Goal: Task Accomplishment & Management: Manage account settings

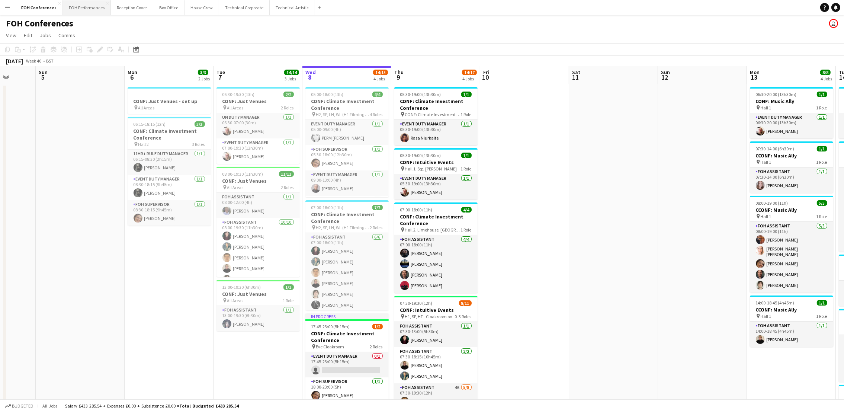
click at [88, 13] on button "FOH Performances Close" at bounding box center [87, 7] width 48 height 14
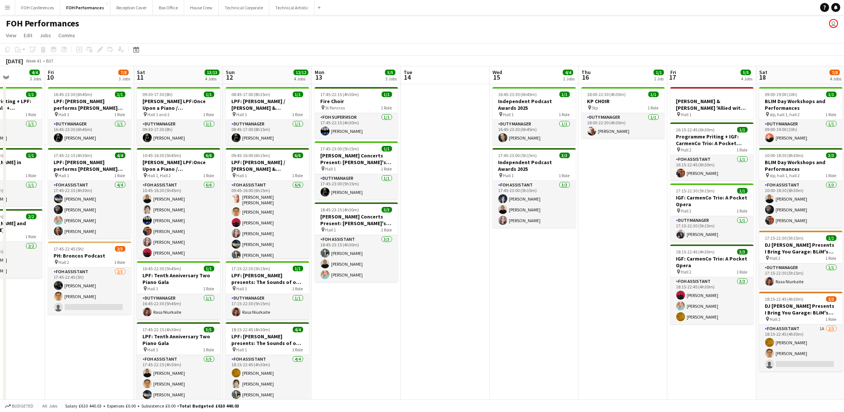
scroll to position [0, 229]
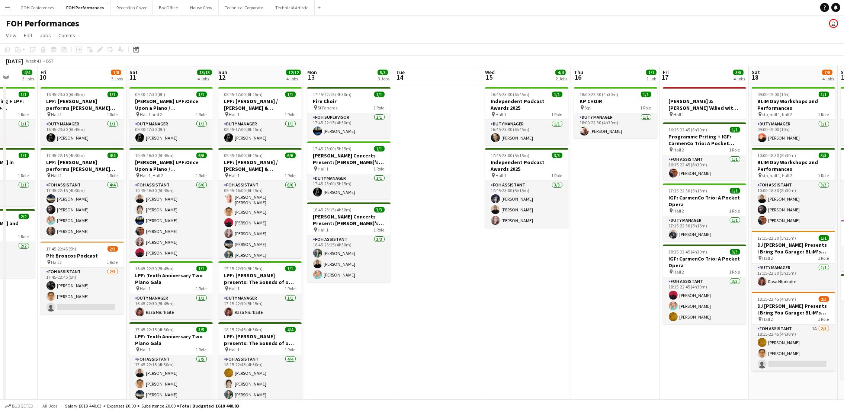
drag, startPoint x: 745, startPoint y: 75, endPoint x: 516, endPoint y: 69, distance: 229.5
click at [516, 69] on app-calendar-viewport "Tue 7 Wed 8 Thu 9 4/4 3 Jobs Fri 10 7/8 3 Jobs Sat 11 13/13 4 Jobs Sun 12 12/12…" at bounding box center [422, 253] width 844 height 374
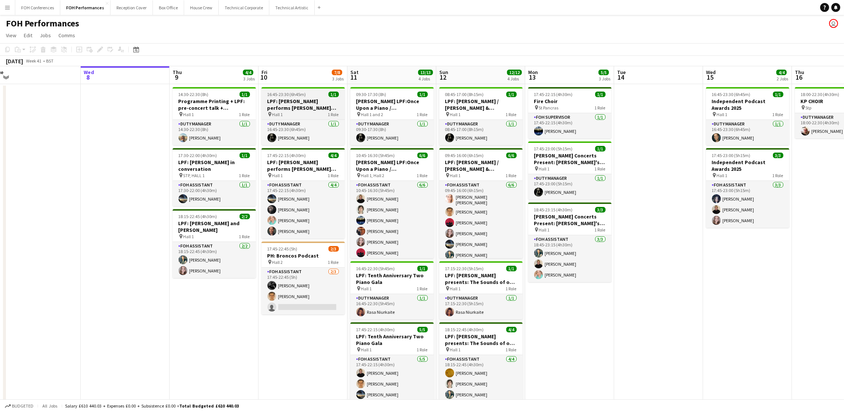
drag, startPoint x: 174, startPoint y: 77, endPoint x: 374, endPoint y: 88, distance: 200.0
click at [448, 120] on app-calendar-viewport "Sun 5 6/6 2 Jobs Mon 6 1/1 1 Job Tue 7 Wed 8 Thu 9 4/4 3 Jobs Fri 10 7/8 3 Jobs…" at bounding box center [422, 253] width 844 height 374
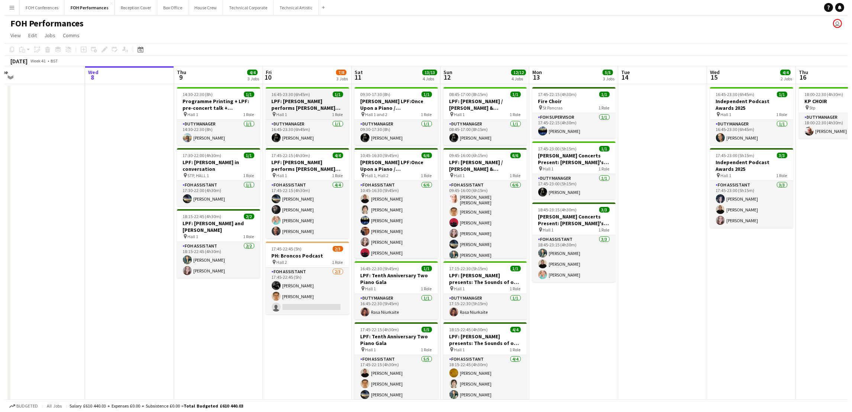
scroll to position [0, 222]
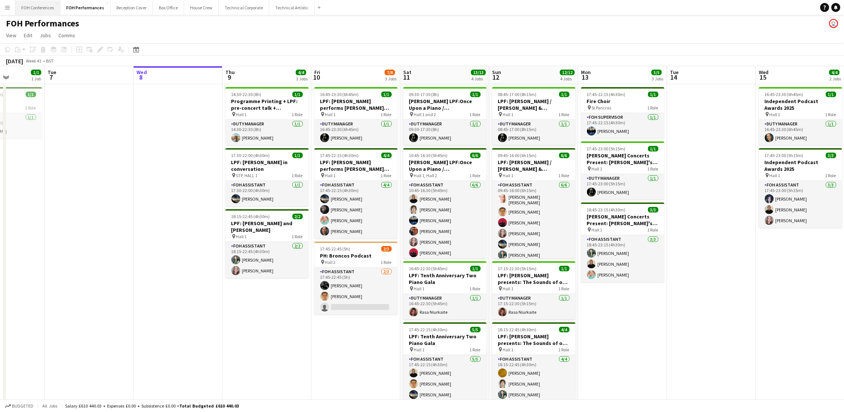
click at [43, 6] on button "FOH Conferences Close" at bounding box center [37, 7] width 45 height 14
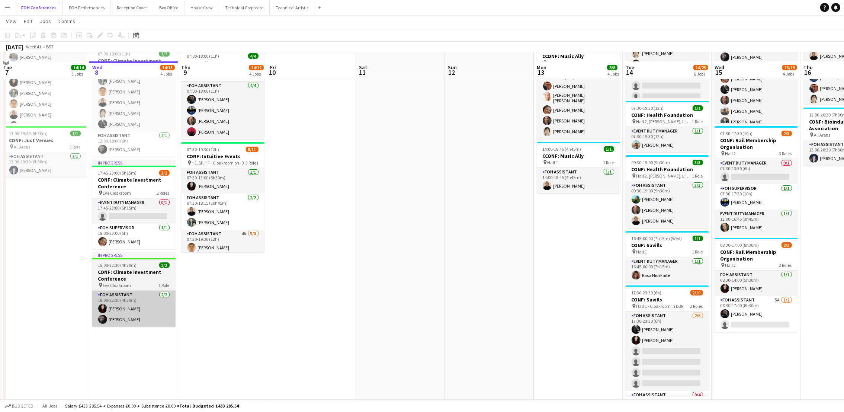
scroll to position [167, 0]
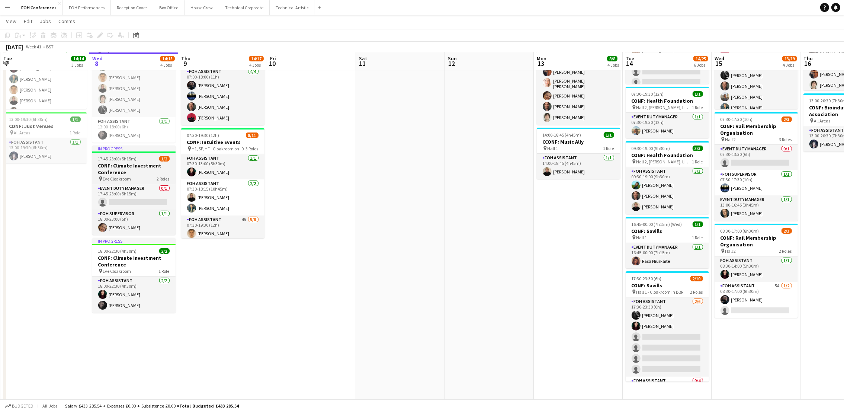
click at [116, 163] on h3 "CONF: Climate Investment Conference" at bounding box center [133, 168] width 83 height 13
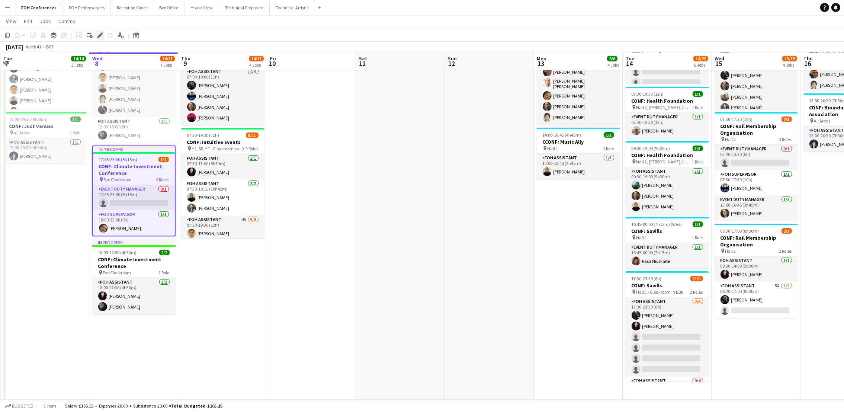
click at [100, 32] on icon "Edit" at bounding box center [100, 35] width 6 height 6
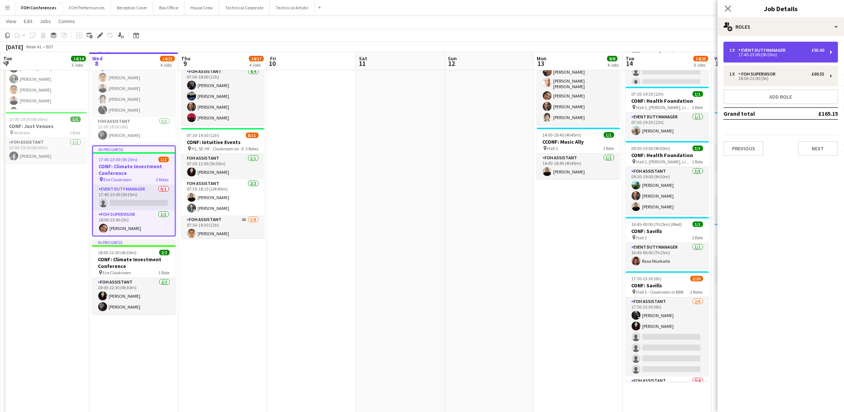
click at [814, 54] on div "17:45-23:00 (5h15m)" at bounding box center [776, 55] width 95 height 4
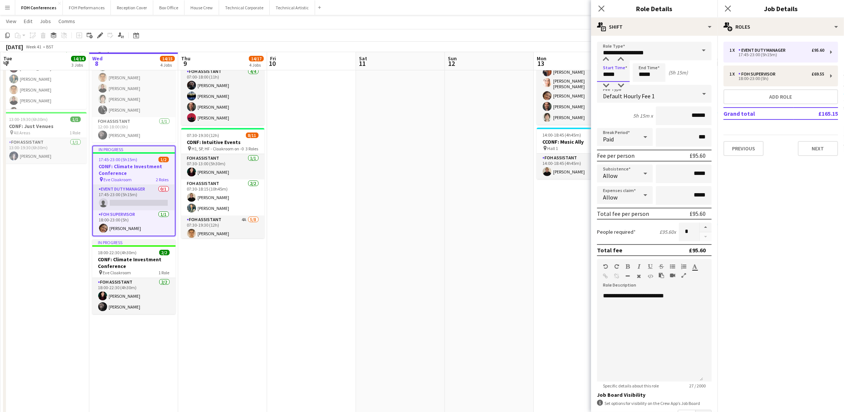
drag, startPoint x: 622, startPoint y: 76, endPoint x: 576, endPoint y: 67, distance: 46.7
click at [576, 67] on body "Menu Boards Boards Boards All jobs Status Workforce Workforce My Workforce Recr…" at bounding box center [422, 132] width 844 height 598
type input "*****"
drag, startPoint x: 678, startPoint y: 118, endPoint x: 715, endPoint y: 116, distance: 37.6
click at [715, 116] on mat-expansion-panel "**********" at bounding box center [654, 224] width 126 height 376
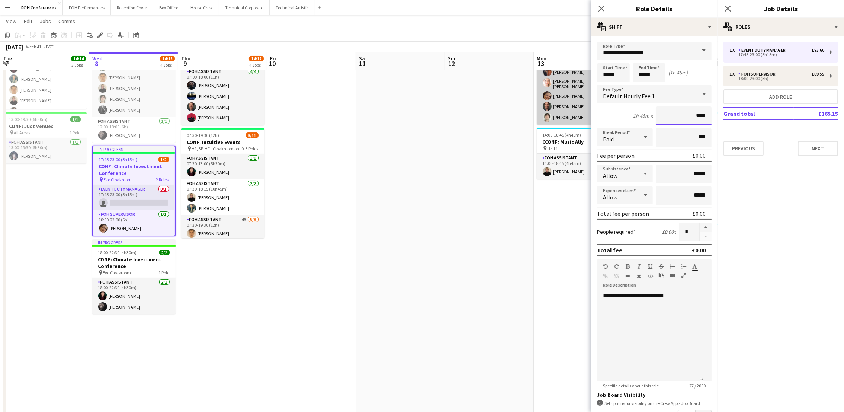
type input "*****"
click at [558, 27] on app-page-menu "View Day view expanded Day view collapsed Month view Date picker Jump to [DATE]…" at bounding box center [422, 22] width 844 height 14
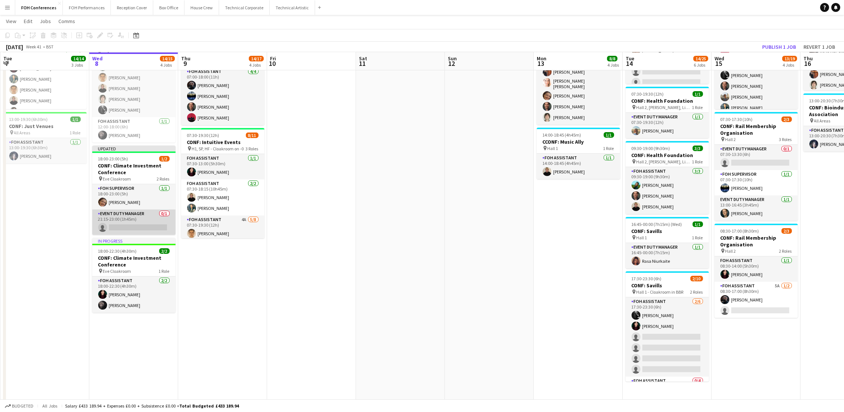
click at [125, 227] on app-card-role "Event Duty Manager 0/1 21:15-23:00 (1h45m) single-neutral-actions" at bounding box center [133, 221] width 83 height 25
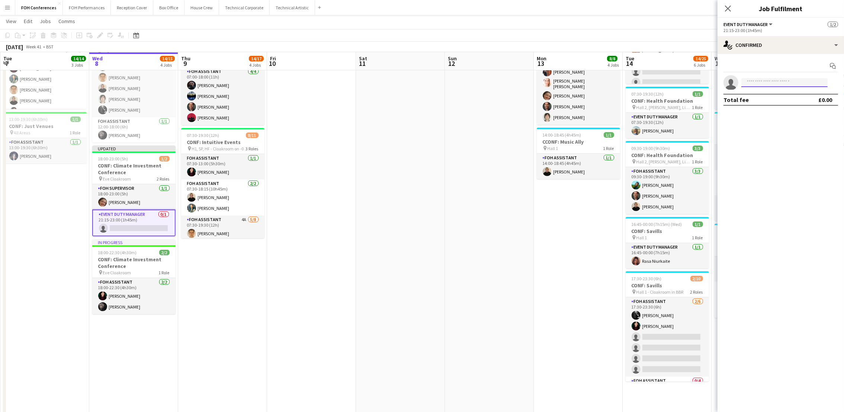
click at [798, 81] on input at bounding box center [784, 82] width 86 height 9
type input "*"
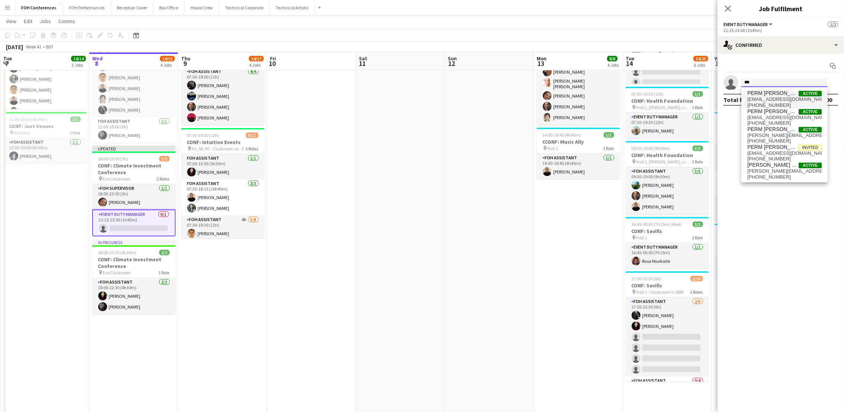
type input "***"
click at [798, 90] on span "Active" at bounding box center [809, 93] width 23 height 6
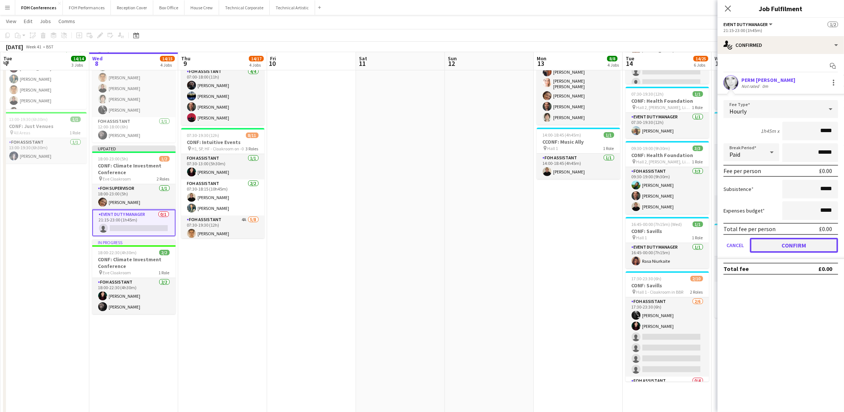
click at [792, 242] on button "Confirm" at bounding box center [794, 245] width 88 height 15
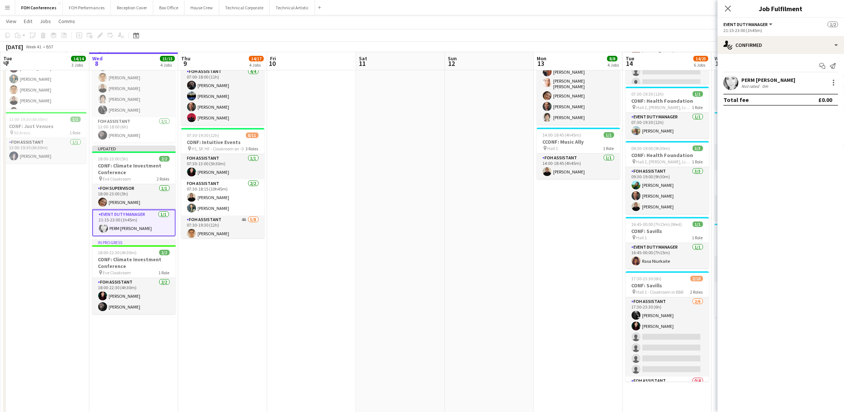
click at [658, 35] on app-toolbar "Copy Paste Paste Ctrl+V Paste with crew Ctrl+Shift+V Paste linked Job Delete Gr…" at bounding box center [422, 35] width 844 height 13
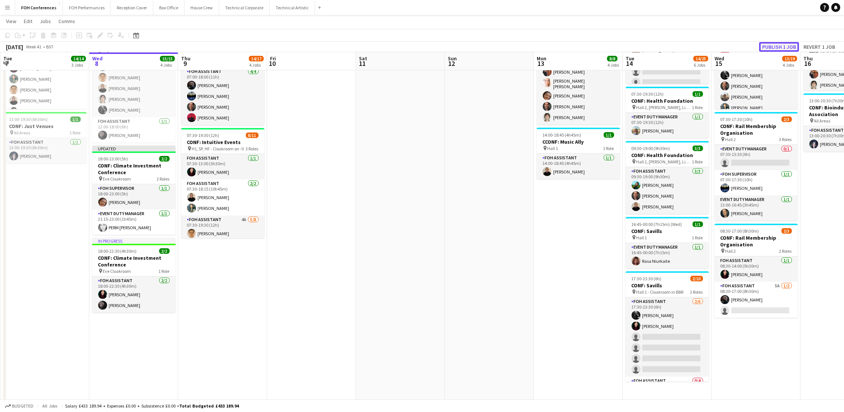
click at [781, 45] on button "Publish 1 job" at bounding box center [779, 47] width 40 height 10
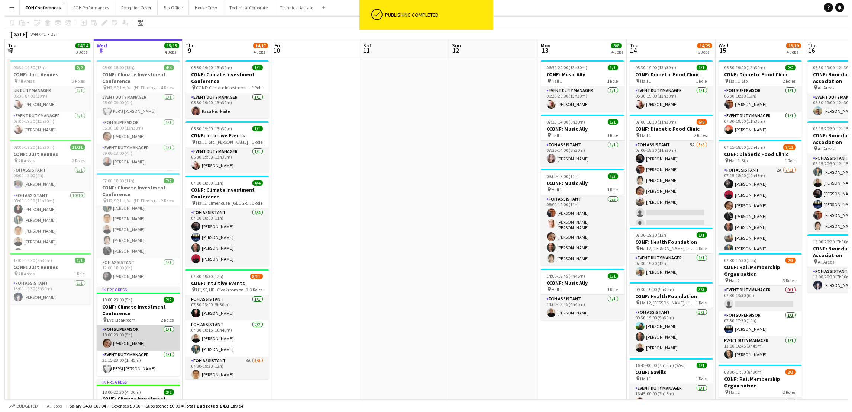
scroll to position [0, 0]
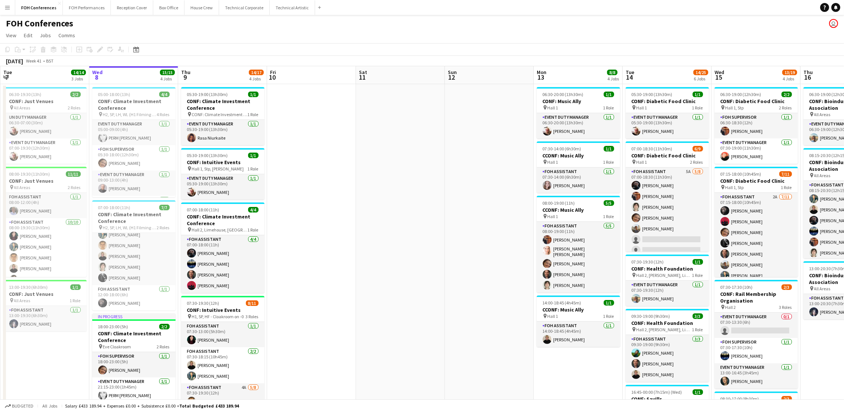
click at [606, 19] on div "FOH Conferences user" at bounding box center [422, 22] width 844 height 14
click at [87, 4] on button "FOH Performances Close" at bounding box center [87, 7] width 48 height 14
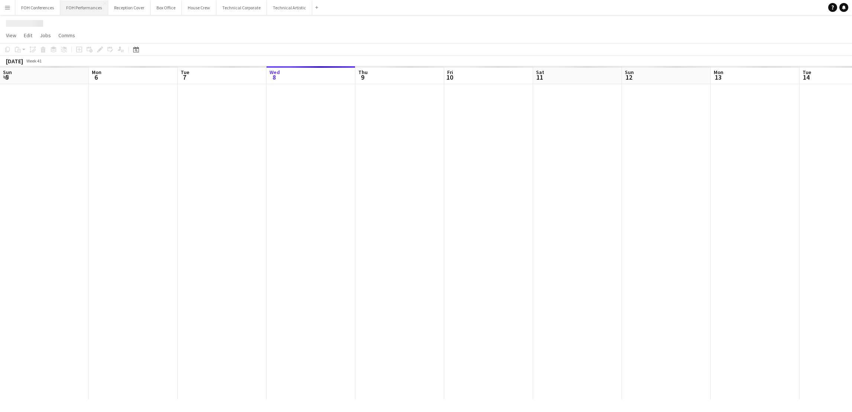
scroll to position [0, 177]
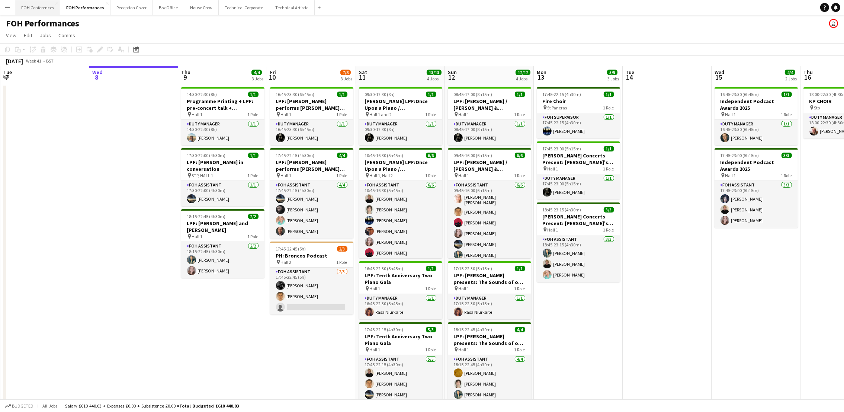
click at [28, 4] on button "FOH Conferences Close" at bounding box center [37, 7] width 45 height 14
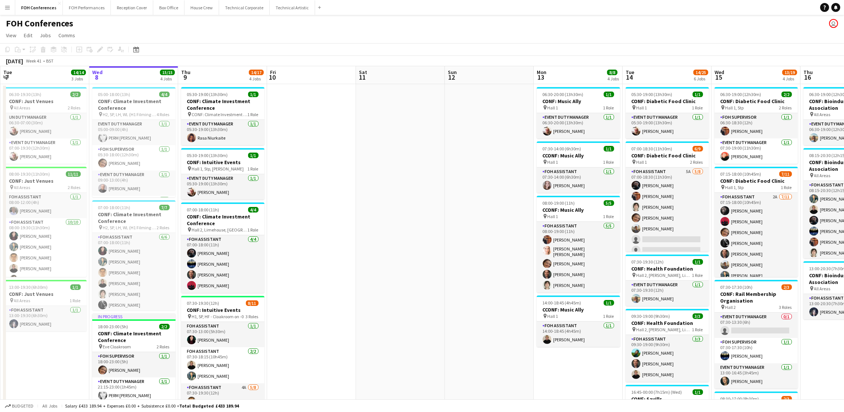
click at [190, 30] on app-page-menu "View Day view expanded Day view collapsed Month view Date picker Jump to [DATE]…" at bounding box center [422, 36] width 844 height 14
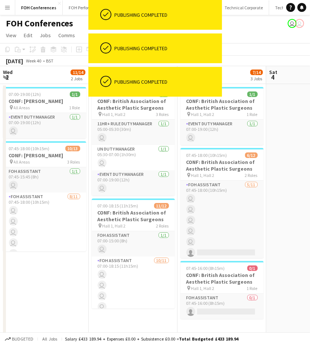
scroll to position [0, 178]
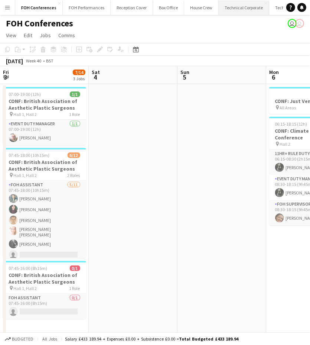
click at [252, 8] on button "Technical Corporate Close" at bounding box center [244, 7] width 51 height 14
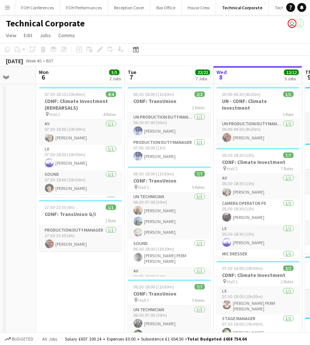
scroll to position [0, 228]
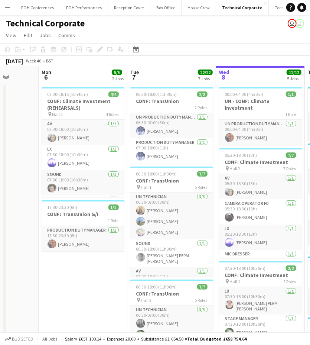
drag, startPoint x: 28, startPoint y: 71, endPoint x: 156, endPoint y: 72, distance: 127.5
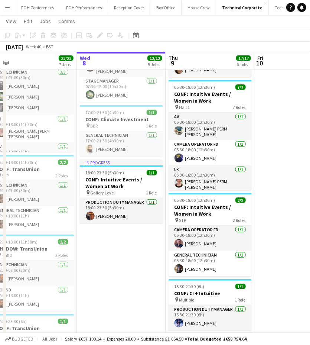
scroll to position [0, 280]
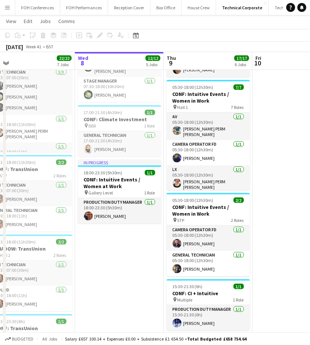
drag, startPoint x: 264, startPoint y: 60, endPoint x: 123, endPoint y: 87, distance: 143.8
click at [123, 87] on app-calendar-viewport "Sat 4 Sun 5 Mon 6 5/5 2 Jobs Tue 7 22/22 7 Jobs Wed 8 12/12 5 Jobs Thu 9 17/17 …" at bounding box center [155, 118] width 310 height 652
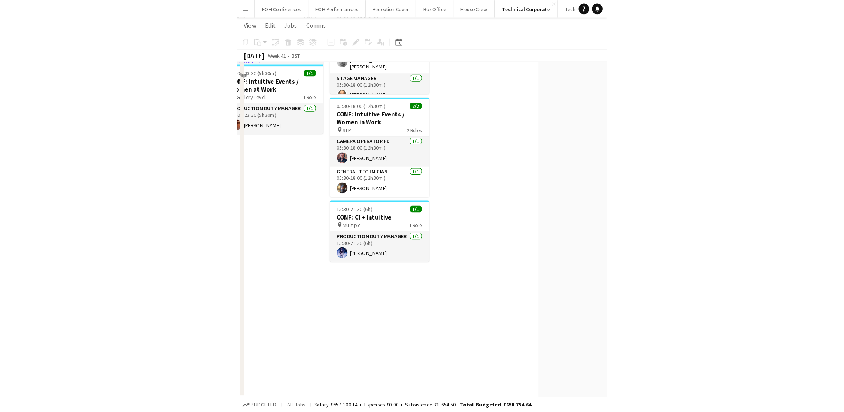
scroll to position [282, 0]
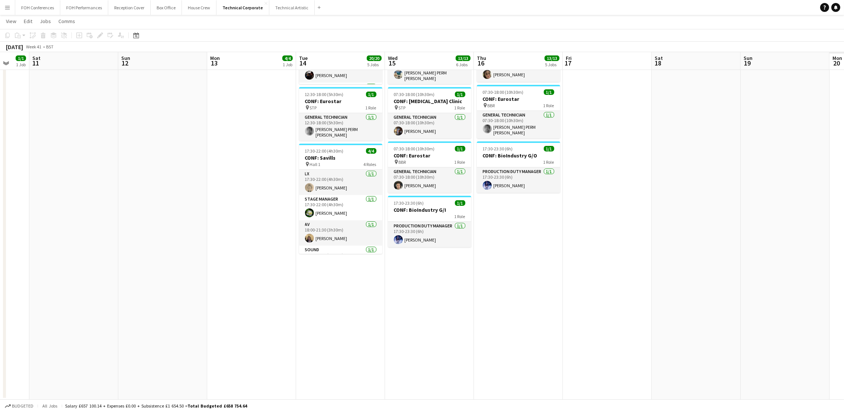
drag, startPoint x: 628, startPoint y: 59, endPoint x: 365, endPoint y: 80, distance: 264.0
click at [319, 80] on app-calendar-viewport "Tue 7 22/22 7 Jobs Wed 8 12/12 5 Jobs Thu 9 17/17 6 Jobs Fri 10 1/1 1 Job Sat 1…" at bounding box center [422, 73] width 844 height 652
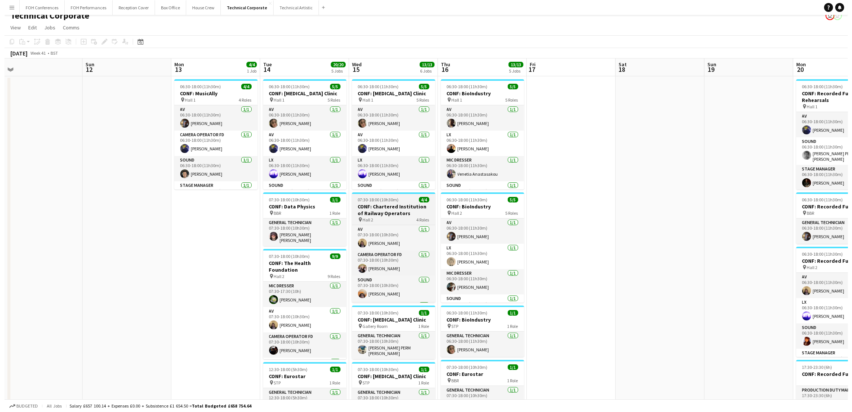
scroll to position [0, 0]
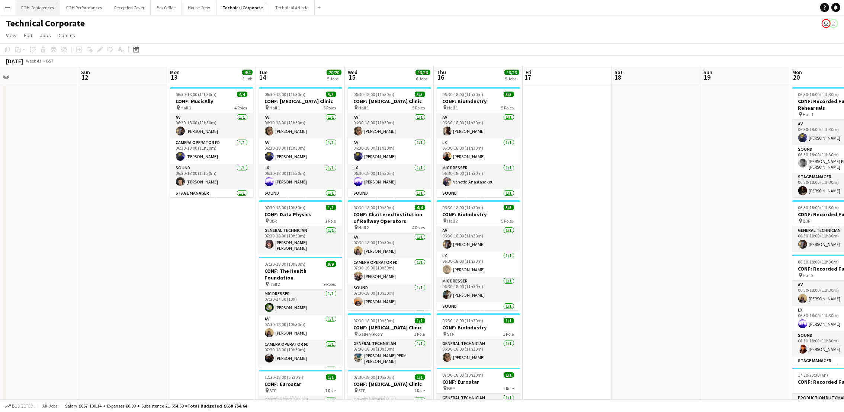
click at [33, 5] on button "FOH Conferences Close" at bounding box center [37, 7] width 45 height 14
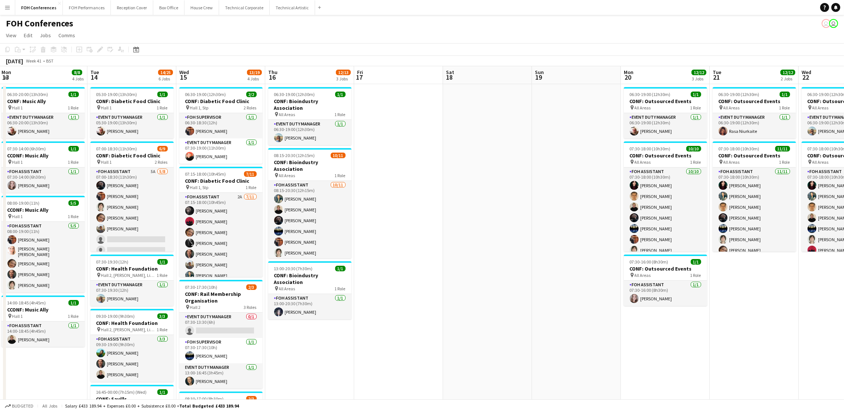
scroll to position [0, 180]
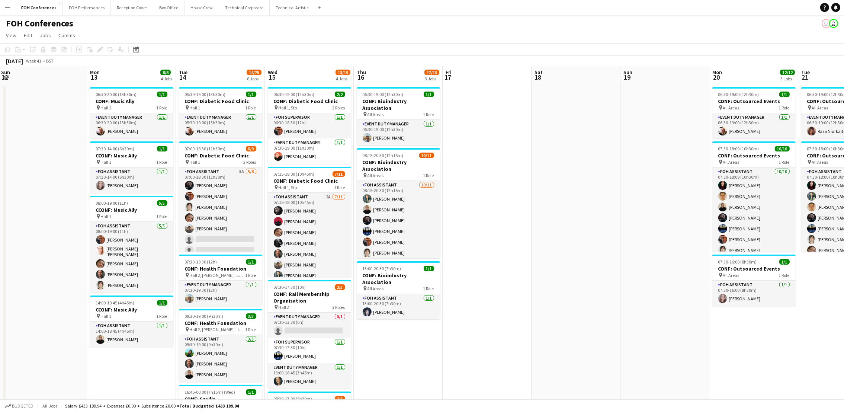
drag, startPoint x: 556, startPoint y: 74, endPoint x: 110, endPoint y: 90, distance: 446.8
click at [110, 90] on app-calendar-viewport "Fri 10 Sat 11 Sun 12 Mon 13 8/8 4 Jobs Tue 14 14/25 6 Jobs Wed 15 13/19 4 Jobs …" at bounding box center [422, 326] width 844 height 520
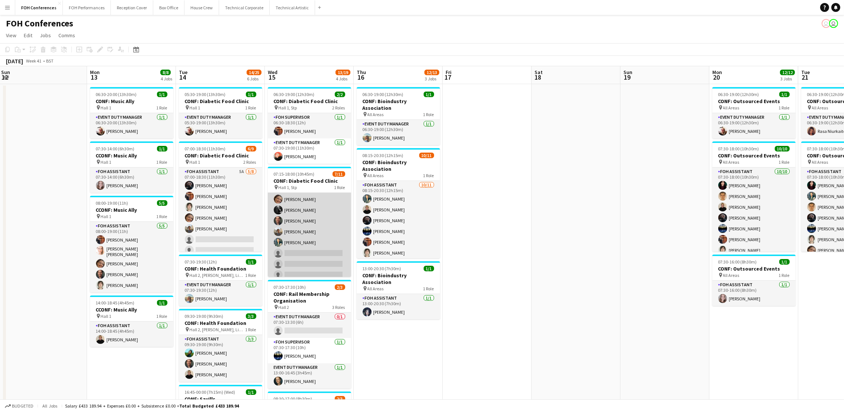
scroll to position [49, 0]
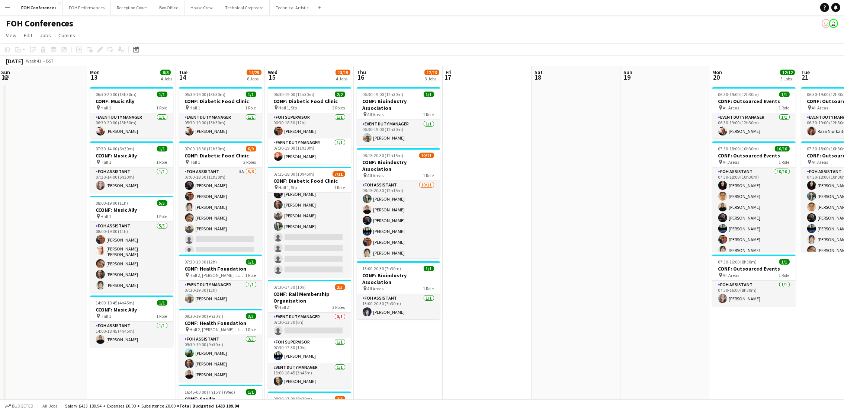
click at [319, 47] on app-toolbar "Copy Paste Paste Ctrl+V Paste with crew Ctrl+Shift+V Paste linked Job Delete Gr…" at bounding box center [422, 49] width 844 height 13
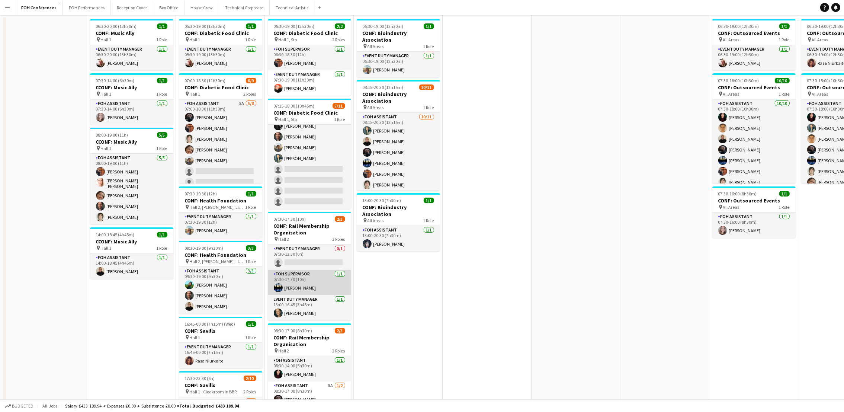
scroll to position [0, 0]
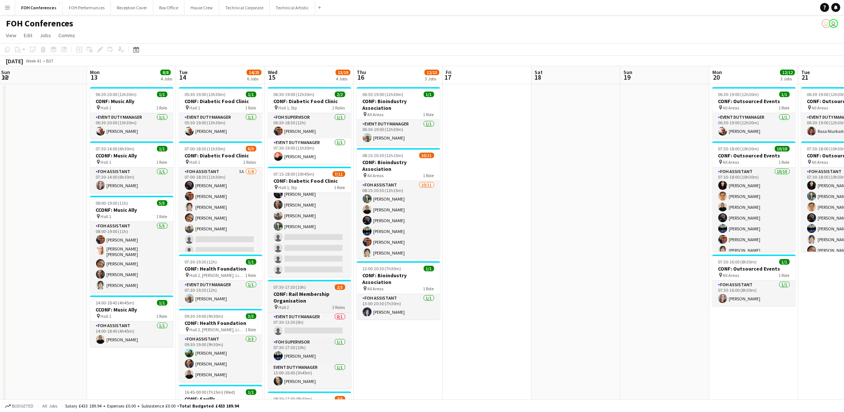
click at [302, 299] on h3 "CONF: Rail Membership Organisation" at bounding box center [309, 296] width 83 height 13
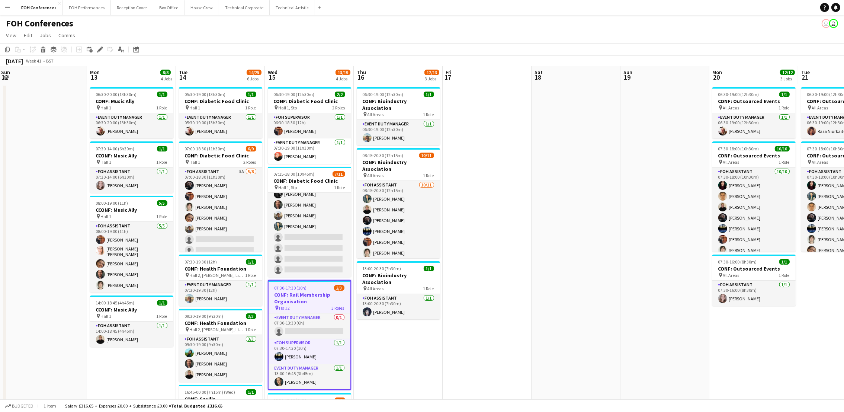
scroll to position [0, 180]
click at [96, 53] on div "Edit" at bounding box center [100, 49] width 9 height 9
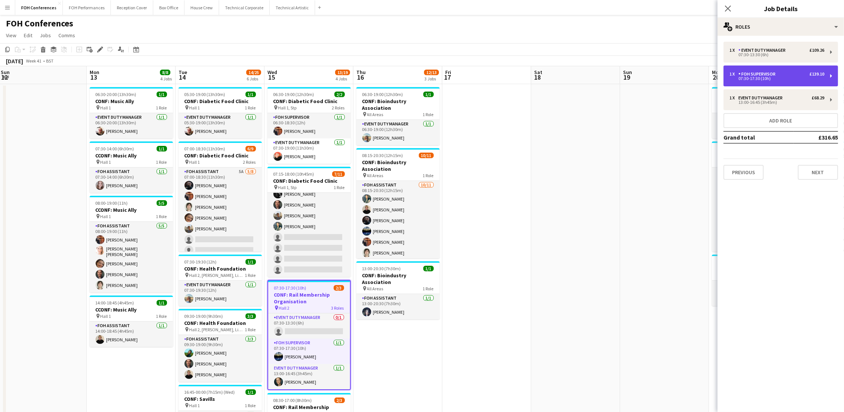
click at [319, 78] on div "07:30-17:30 (10h)" at bounding box center [776, 79] width 95 height 4
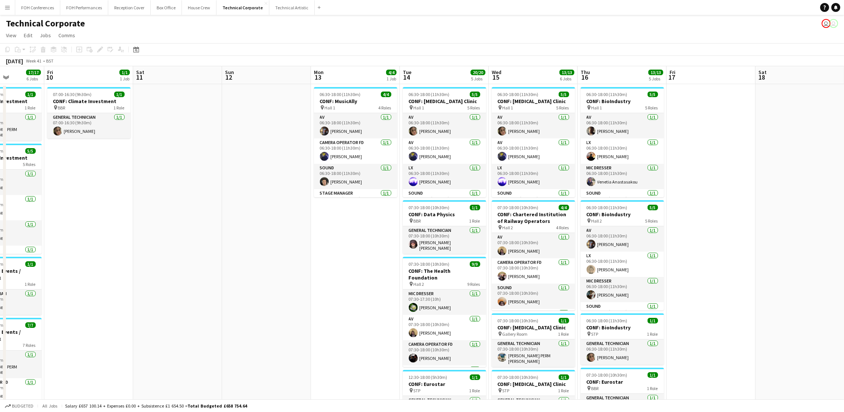
scroll to position [0, 317]
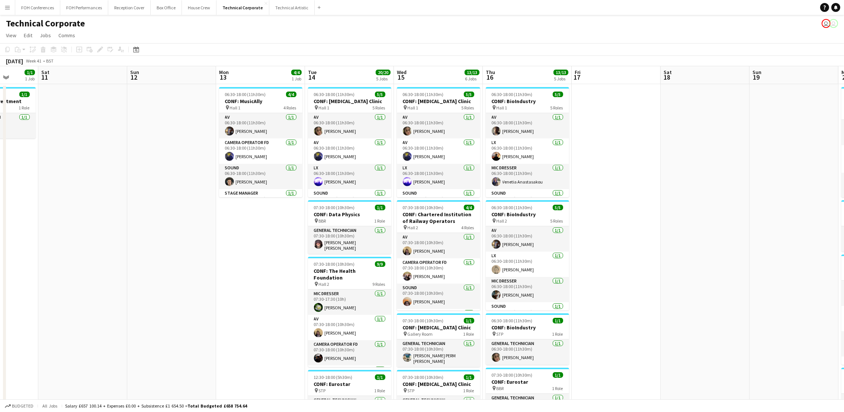
drag, startPoint x: 700, startPoint y: 80, endPoint x: 382, endPoint y: 96, distance: 317.9
click at [382, 96] on app-calendar-viewport "Tue 7 22/22 7 Jobs Wed 8 12/12 5 Jobs Thu 9 17/17 6 Jobs Fri 10 1/1 1 Job Sat 1…" at bounding box center [422, 374] width 844 height 616
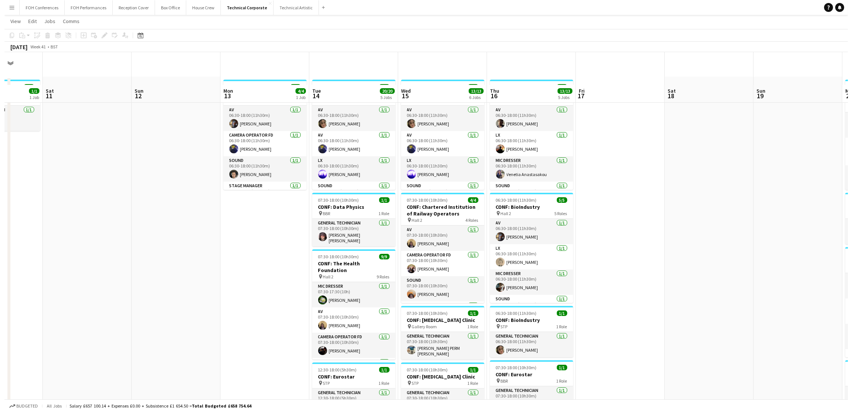
scroll to position [0, 0]
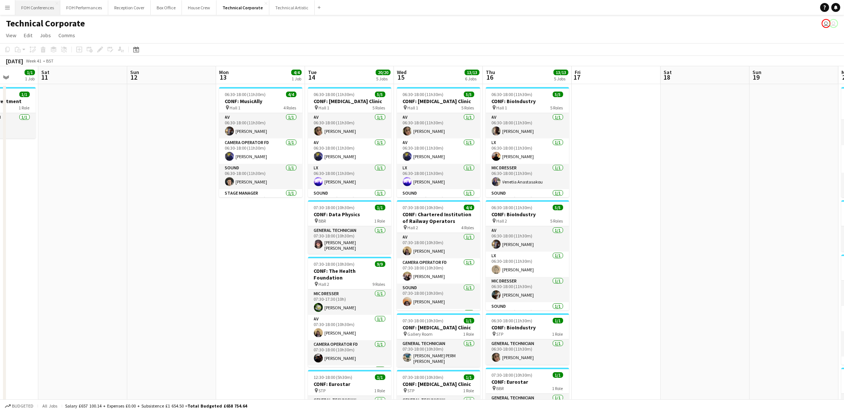
click at [40, 9] on button "FOH Conferences Close" at bounding box center [37, 7] width 45 height 14
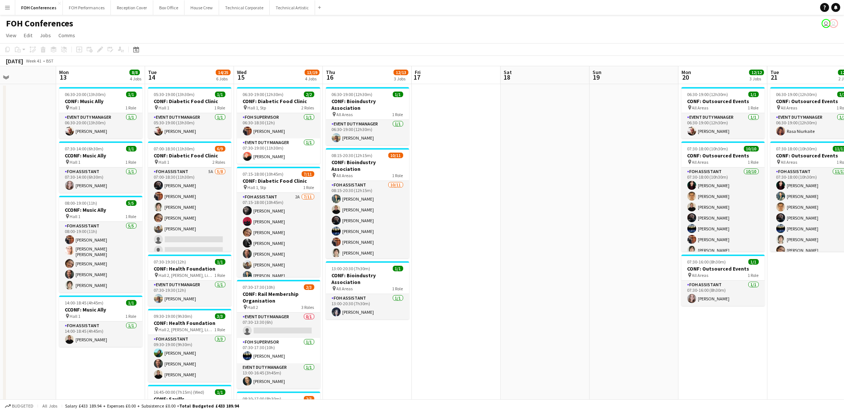
scroll to position [0, 211]
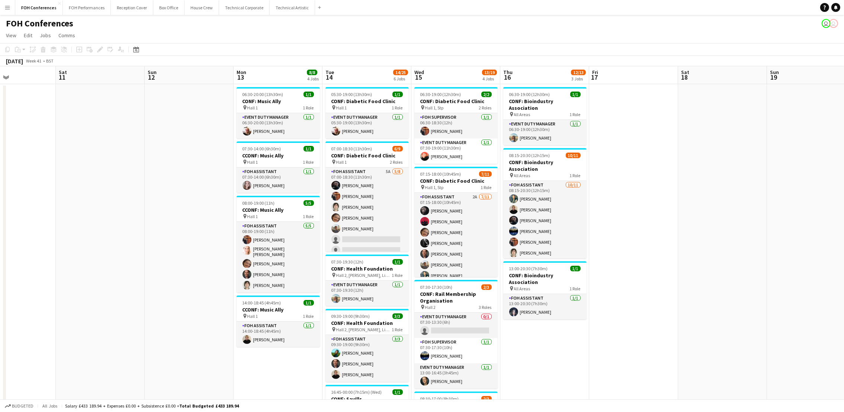
drag, startPoint x: 642, startPoint y: 69, endPoint x: 342, endPoint y: 82, distance: 300.3
click at [342, 82] on app-calendar-viewport "Wed 8 15/15 4 Jobs Thu 9 14/17 4 Jobs Fri 10 Sat 11 Sun 12 Mon 13 8/8 4 Jobs Tu…" at bounding box center [422, 326] width 844 height 520
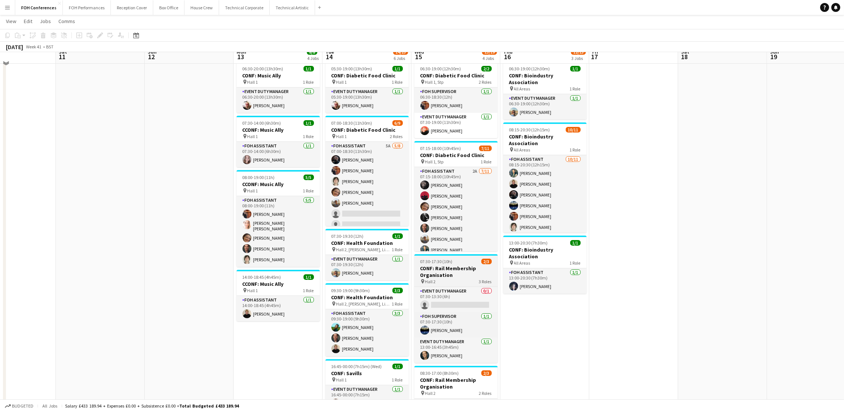
scroll to position [19, 0]
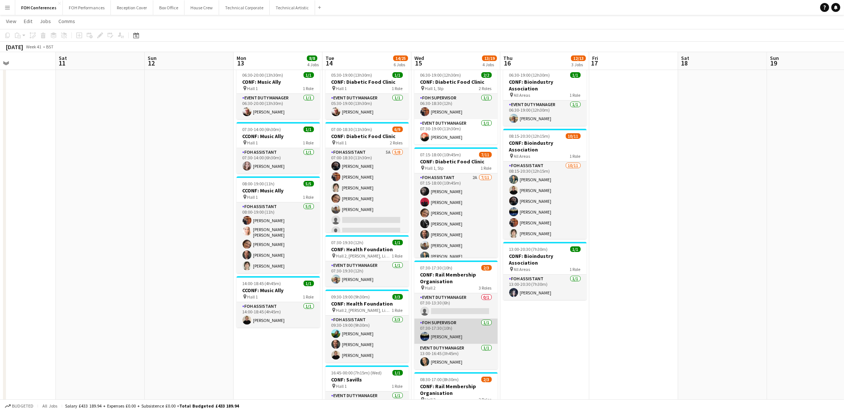
click at [449, 332] on app-card-role "FOH Supervisor [DATE] 07:30-17:30 (10h) [PERSON_NAME]" at bounding box center [455, 330] width 83 height 25
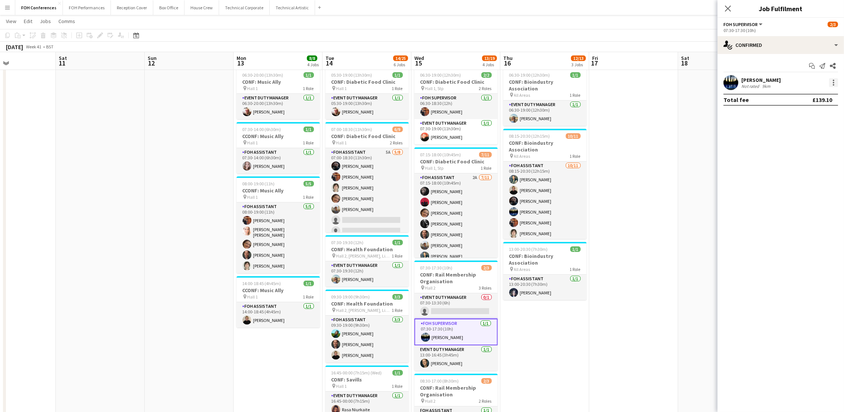
click at [833, 80] on div at bounding box center [832, 80] width 1 height 1
click at [792, 169] on span "Remove" at bounding box center [797, 167] width 22 height 6
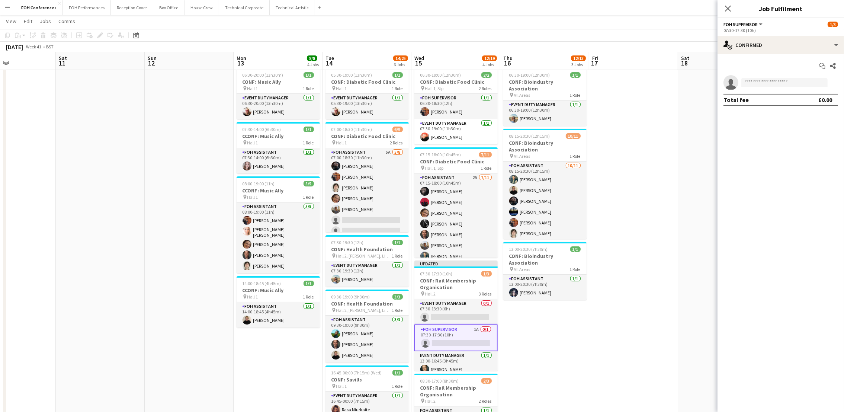
click at [780, 76] on app-invite-slot "single-neutral-actions" at bounding box center [780, 82] width 126 height 15
click at [776, 84] on input at bounding box center [784, 82] width 86 height 9
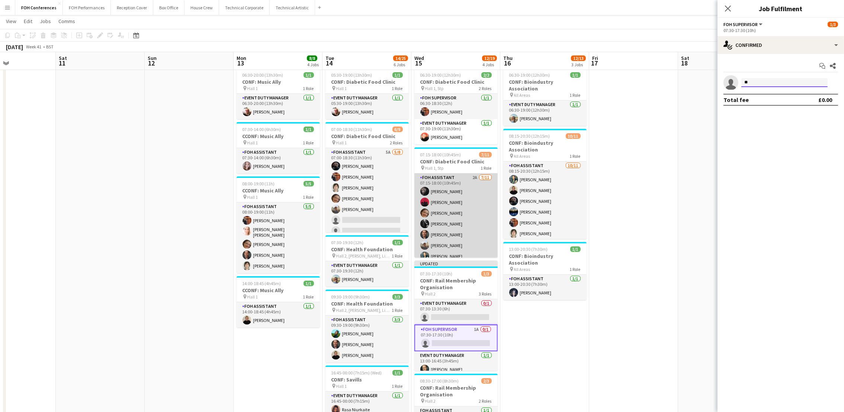
type input "**"
click at [441, 211] on app-card-role "FOH Assistant 2A [DATE] 07:15-18:00 (10h45m) [PERSON_NAME] [PERSON_NAME] [PERSO…" at bounding box center [455, 239] width 83 height 133
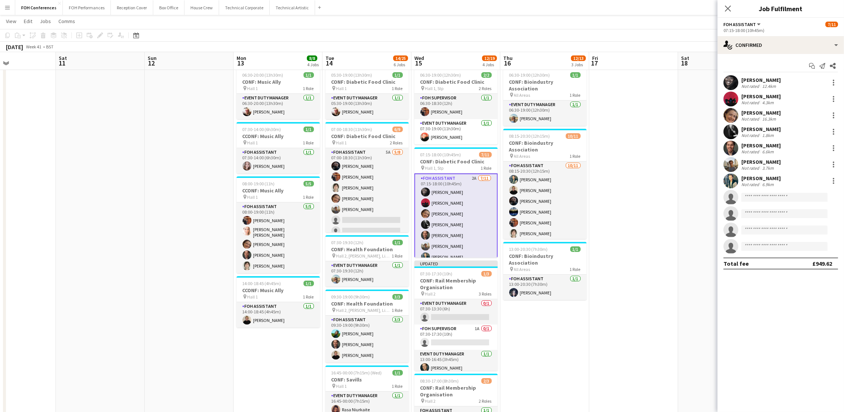
click at [441, 213] on app-card-role "FOH Assistant 2A [DATE] 07:15-18:00 (10h45m) [PERSON_NAME] [PERSON_NAME] [PERSO…" at bounding box center [455, 240] width 83 height 135
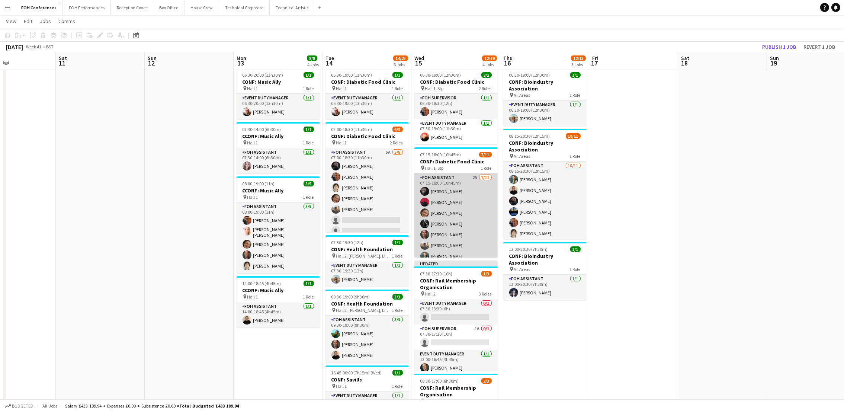
click at [441, 213] on app-card-role "FOH Assistant 2A [DATE] 07:15-18:00 (10h45m) [PERSON_NAME] [PERSON_NAME] [PERSO…" at bounding box center [455, 239] width 83 height 133
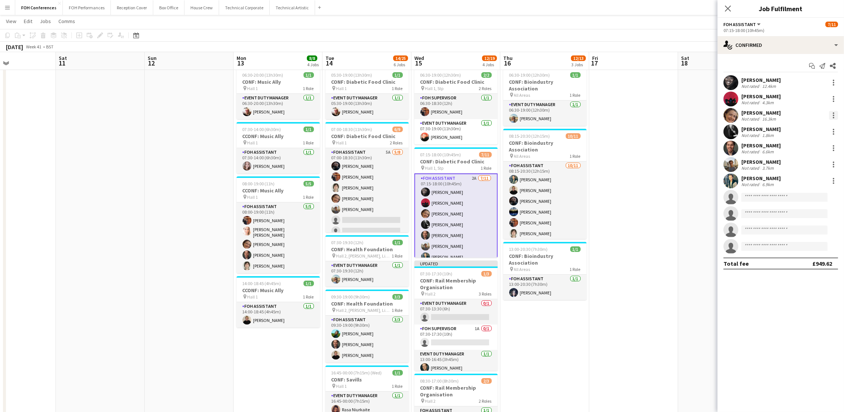
click at [831, 116] on div at bounding box center [833, 115] width 9 height 9
click at [793, 199] on span "Remove" at bounding box center [797, 200] width 22 height 6
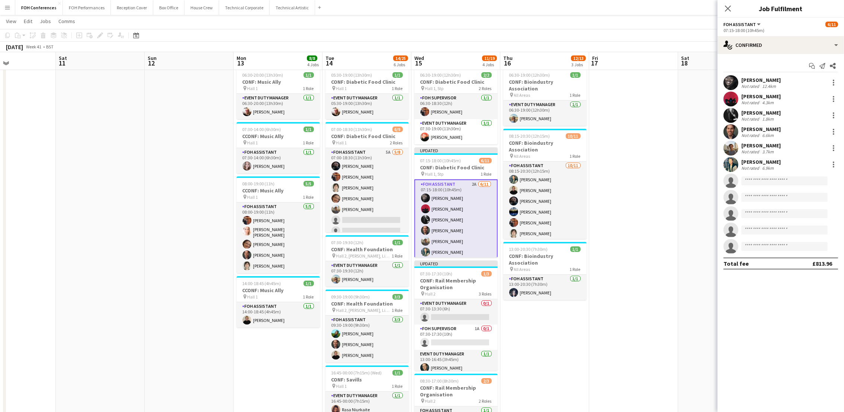
click at [662, 42] on div "[DATE] Week 41 • BST Publish 1 job Revert 1 job" at bounding box center [422, 47] width 844 height 10
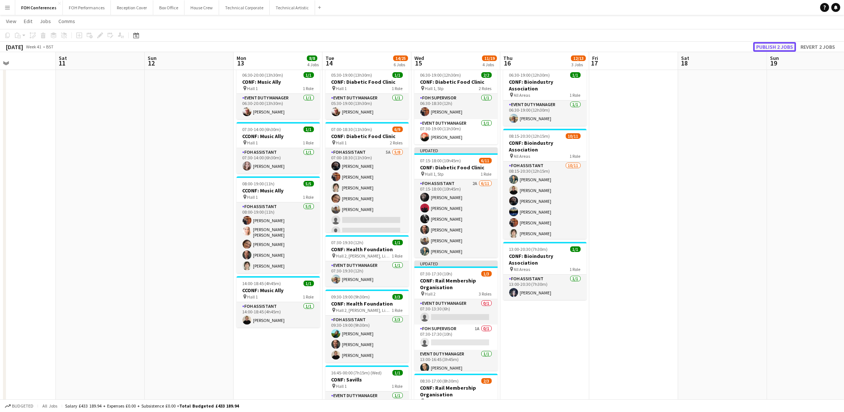
click at [773, 49] on button "Publish 2 jobs" at bounding box center [774, 47] width 43 height 10
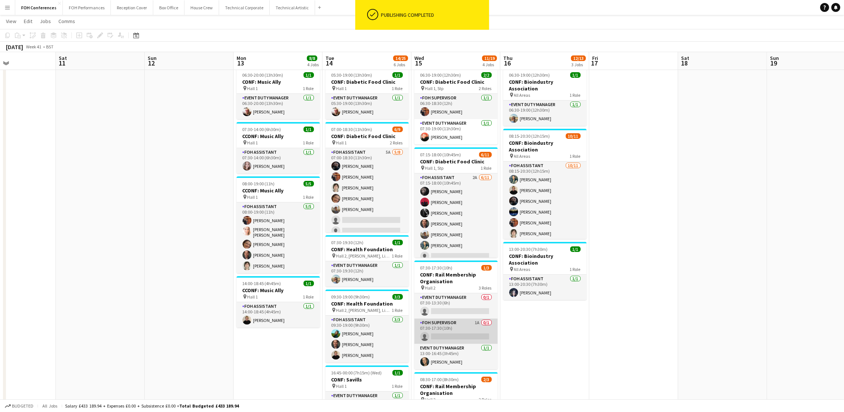
click at [434, 337] on app-card-role "FOH Supervisor 1A 0/1 07:30-17:30 (10h) single-neutral-actions" at bounding box center [455, 330] width 83 height 25
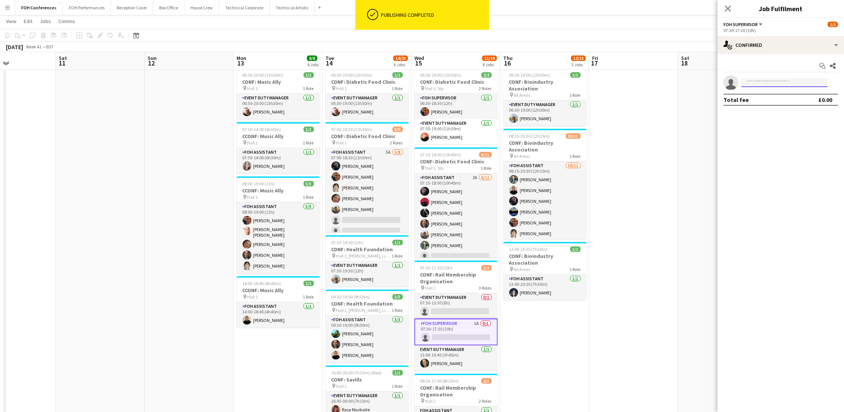
click at [770, 80] on input at bounding box center [784, 82] width 86 height 9
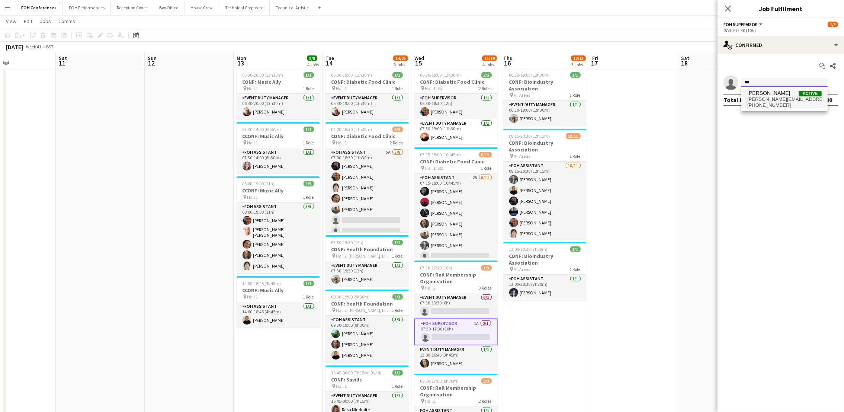
type input "***"
click at [770, 93] on span "[PERSON_NAME]" at bounding box center [768, 93] width 43 height 6
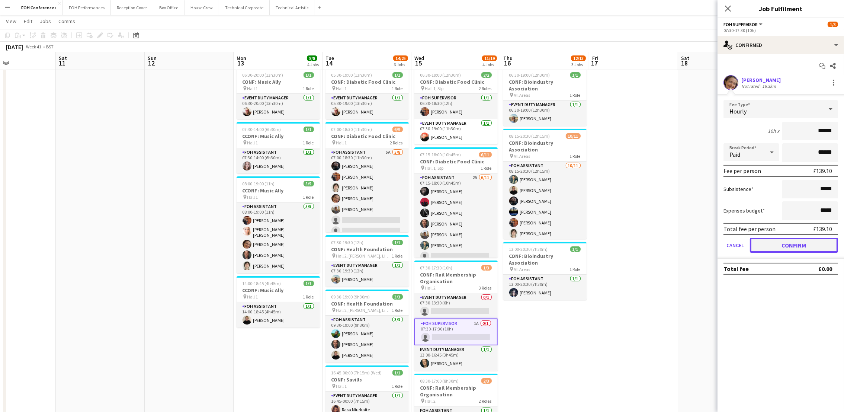
click at [796, 244] on button "Confirm" at bounding box center [794, 245] width 88 height 15
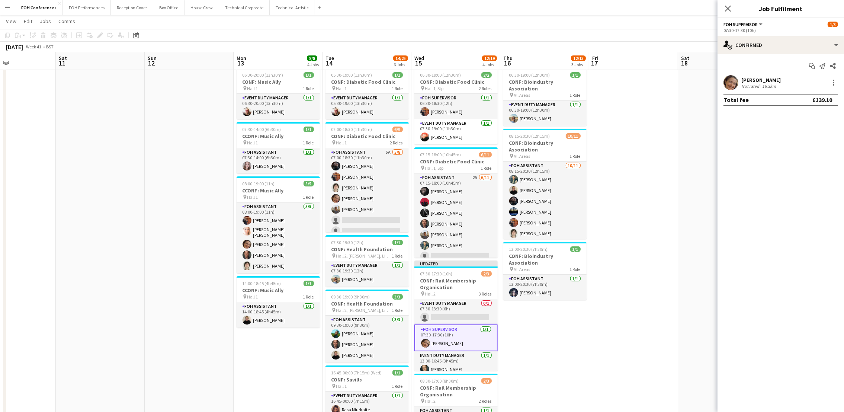
click at [673, 16] on app-page-menu "View Day view expanded Day view collapsed Month view Date picker Jump to [DATE]…" at bounding box center [422, 22] width 844 height 14
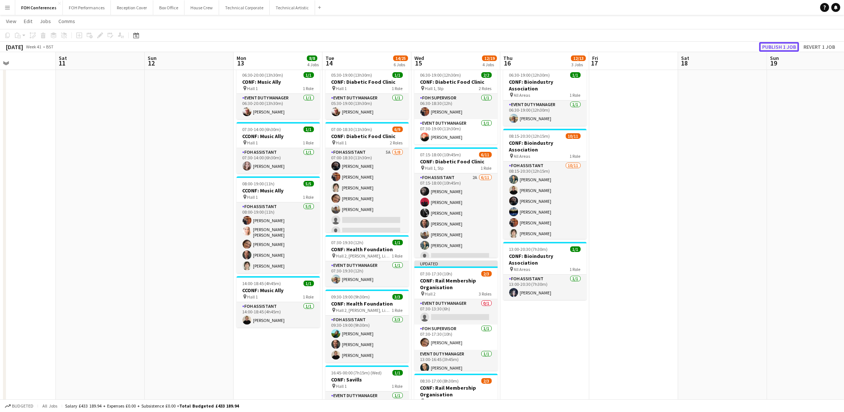
click at [768, 45] on button "Publish 1 job" at bounding box center [779, 47] width 40 height 10
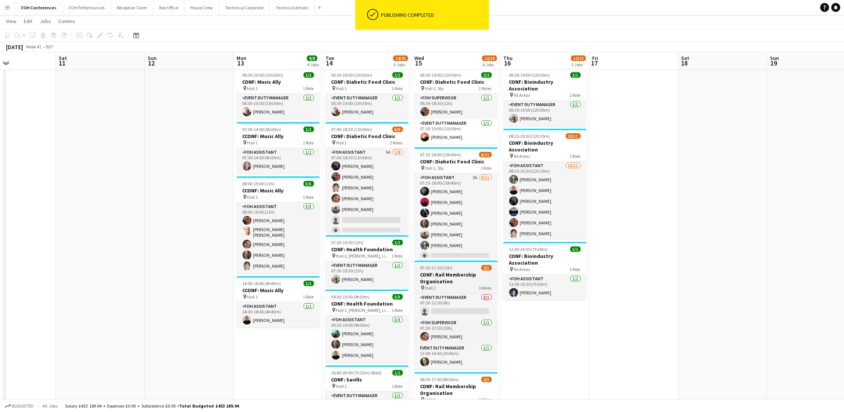
click at [455, 273] on h3 "CONF: Rail Membership Organisation" at bounding box center [455, 277] width 83 height 13
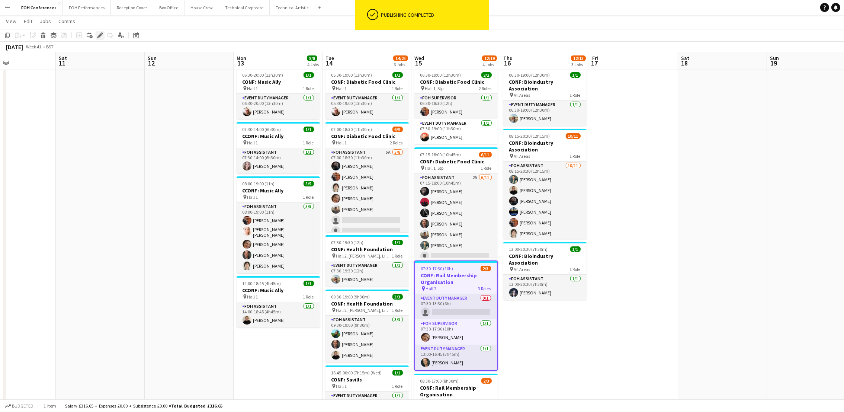
click at [99, 33] on icon "Edit" at bounding box center [100, 35] width 6 height 6
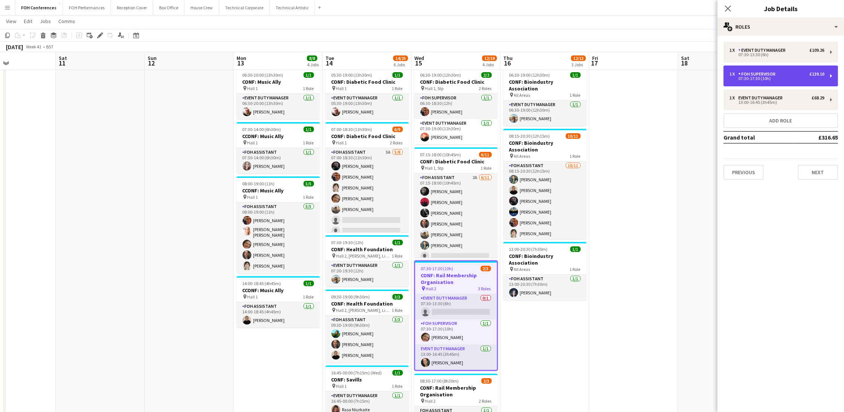
click at [815, 71] on div "£139.10" at bounding box center [816, 73] width 15 height 5
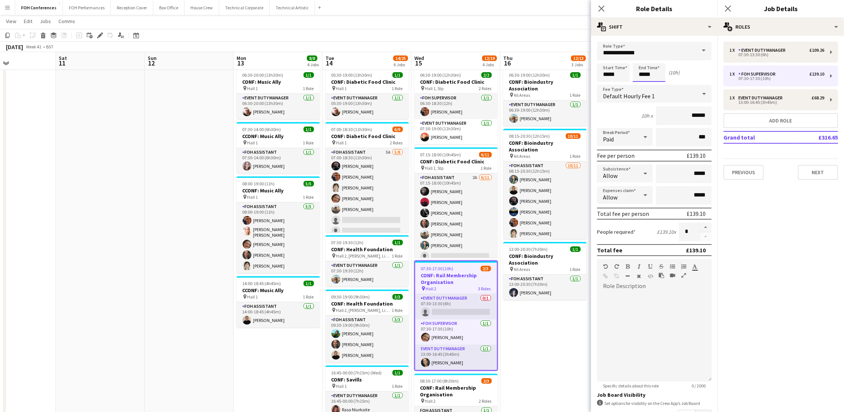
click at [661, 69] on input "*****" at bounding box center [648, 72] width 33 height 19
type input "*****"
click at [546, 24] on app-page-menu "View Day view expanded Day view collapsed Month view Date picker Jump to [DATE]…" at bounding box center [422, 22] width 844 height 14
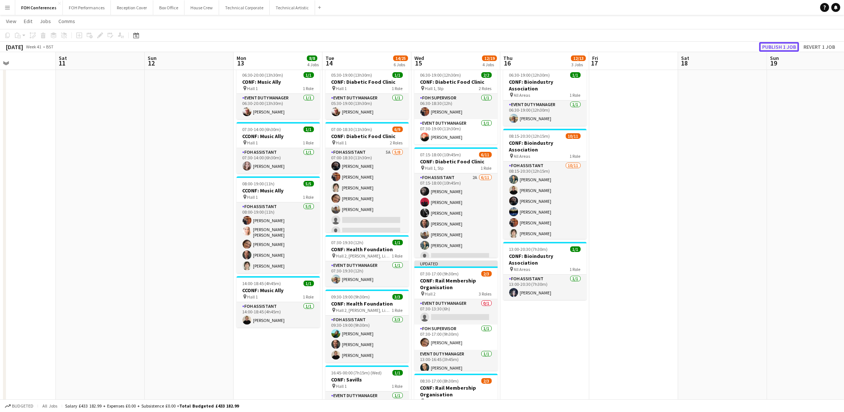
click at [768, 46] on button "Publish 1 job" at bounding box center [779, 47] width 40 height 10
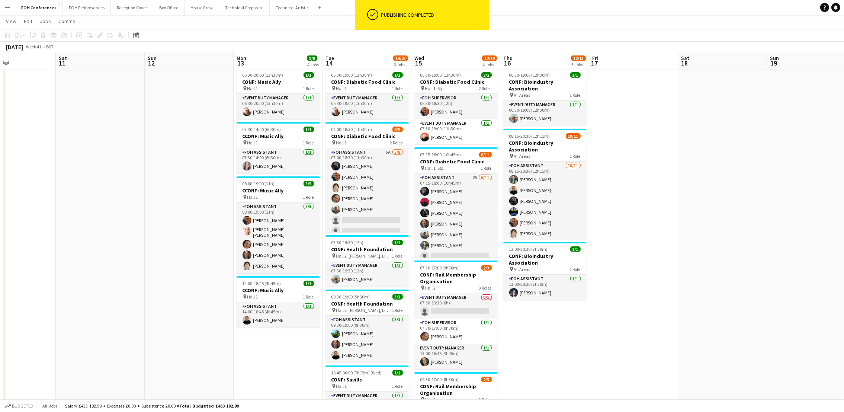
click at [329, 29] on app-page-menu "View Day view expanded Day view collapsed Month view Date picker Jump to [DATE]…" at bounding box center [422, 22] width 844 height 14
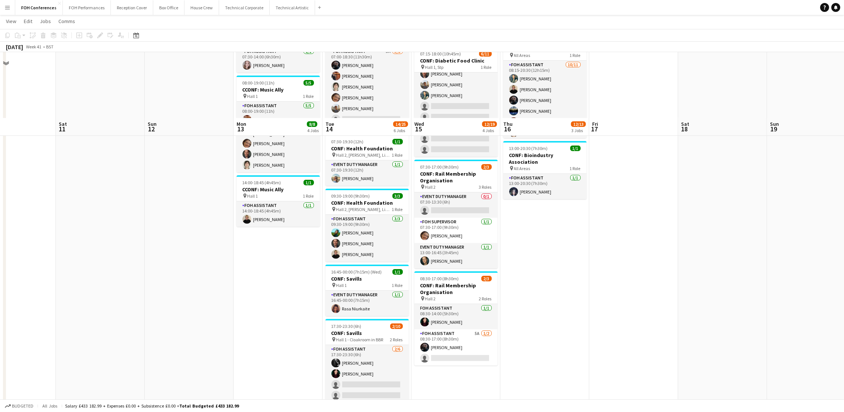
scroll to position [186, 0]
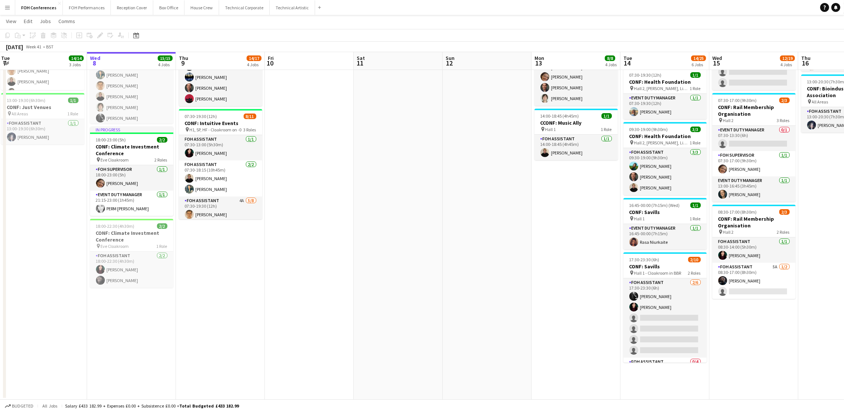
drag, startPoint x: 71, startPoint y: 64, endPoint x: 410, endPoint y: 89, distance: 339.6
click at [409, 89] on app-calendar-viewport "Sun 5 Mon 6 3/3 2 Jobs Tue 7 14/14 3 Jobs Wed 8 15/15 4 Jobs Thu 9 14/17 4 Jobs…" at bounding box center [422, 121] width 844 height 556
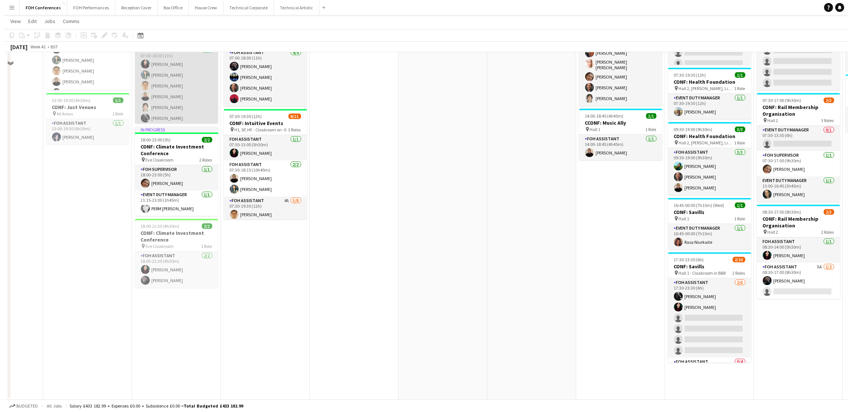
scroll to position [0, 0]
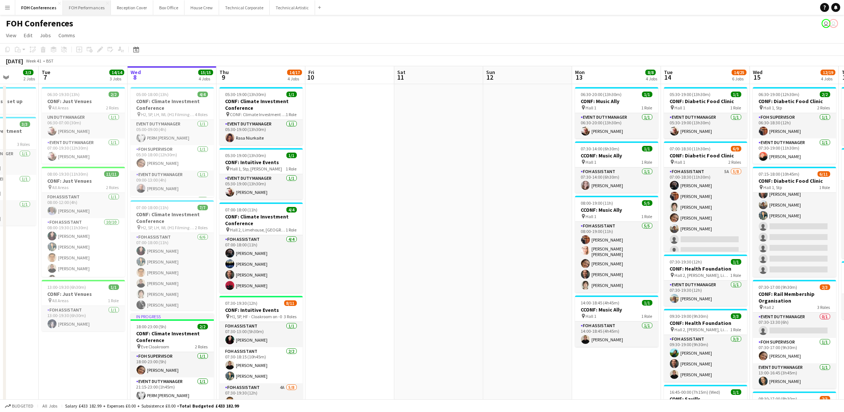
click at [90, 5] on button "FOH Performances Close" at bounding box center [87, 7] width 48 height 14
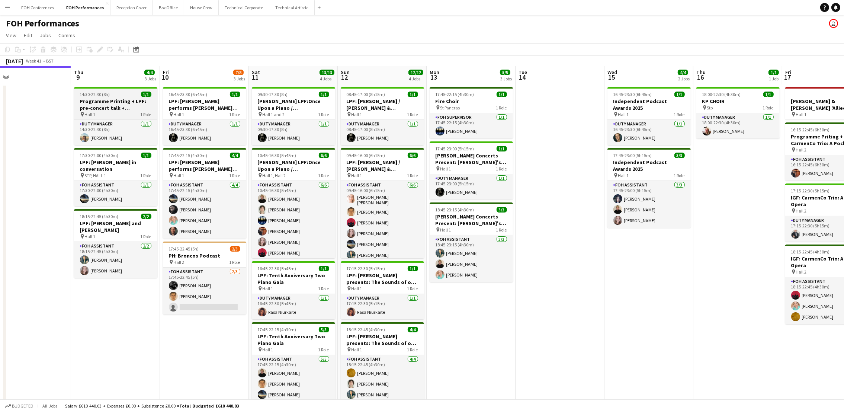
scroll to position [0, 302]
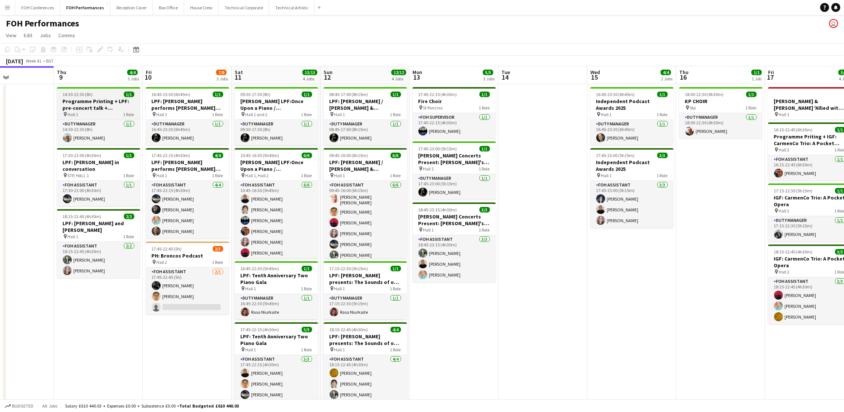
drag, startPoint x: 218, startPoint y: 82, endPoint x: 94, endPoint y: 87, distance: 124.3
click at [94, 87] on app-calendar-viewport "Sun 5 6/6 2 Jobs Mon 6 1/1 1 Job Tue 7 Wed 8 Thu 9 4/4 3 Jobs Fri 10 7/8 3 Jobs…" at bounding box center [422, 253] width 844 height 374
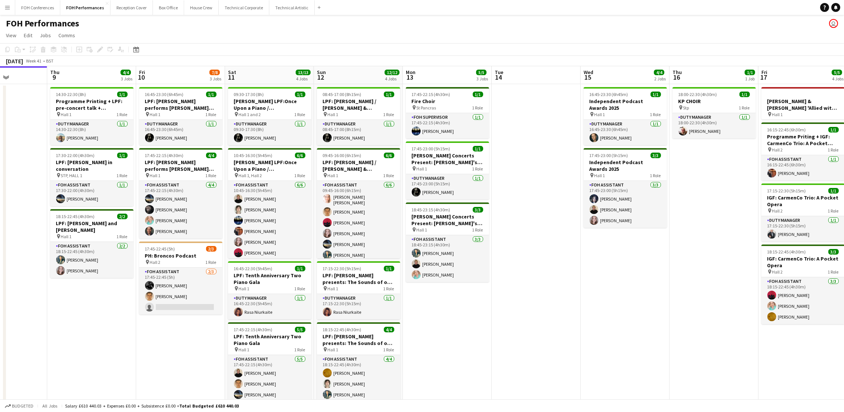
scroll to position [0, 311]
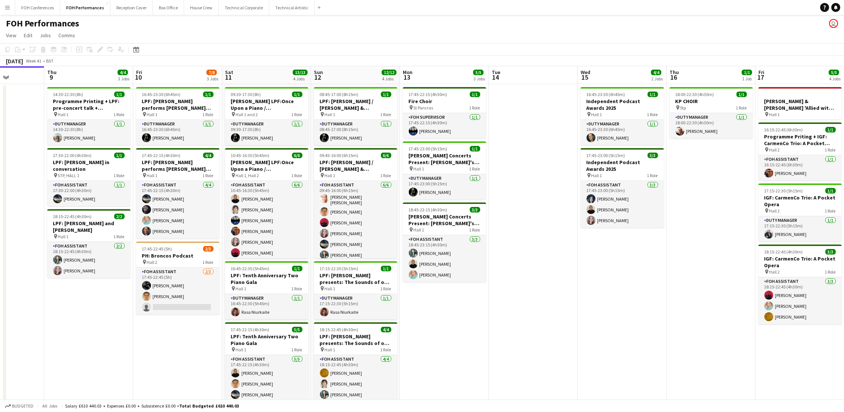
drag, startPoint x: 99, startPoint y: 77, endPoint x: 89, endPoint y: 77, distance: 9.7
click at [89, 77] on app-calendar-viewport "Sun 5 6/6 2 Jobs Mon 6 1/1 1 Job Tue 7 Wed 8 Thu 9 4/4 3 Jobs Fri 10 7/8 3 Jobs…" at bounding box center [422, 253] width 844 height 374
click at [240, 35] on app-page-menu "View Day view expanded Day view collapsed Month view Date picker Jump to [DATE]…" at bounding box center [422, 36] width 844 height 14
